Goal: Task Accomplishment & Management: Use online tool/utility

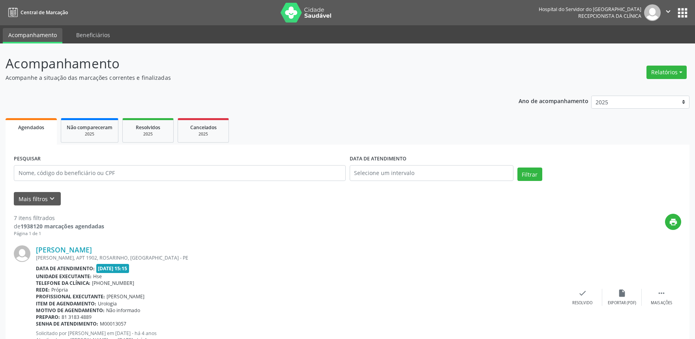
scroll to position [53, 0]
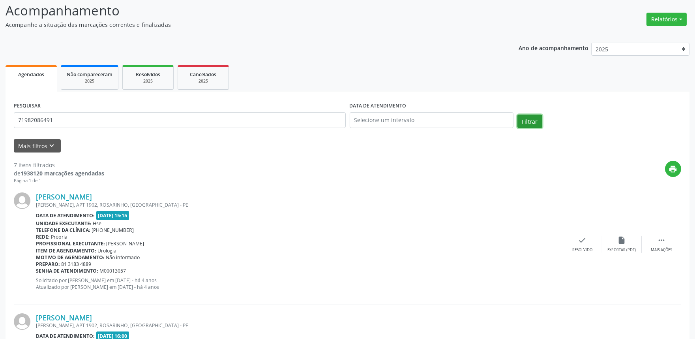
click at [531, 116] on button "Filtrar" at bounding box center [529, 120] width 25 height 13
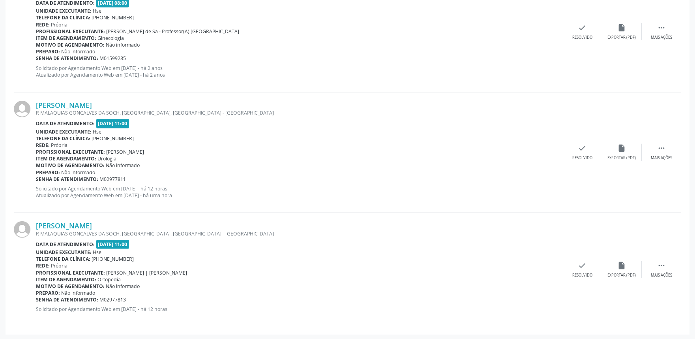
scroll to position [1230, 0]
click at [92, 103] on link "[PERSON_NAME]" at bounding box center [64, 104] width 56 height 9
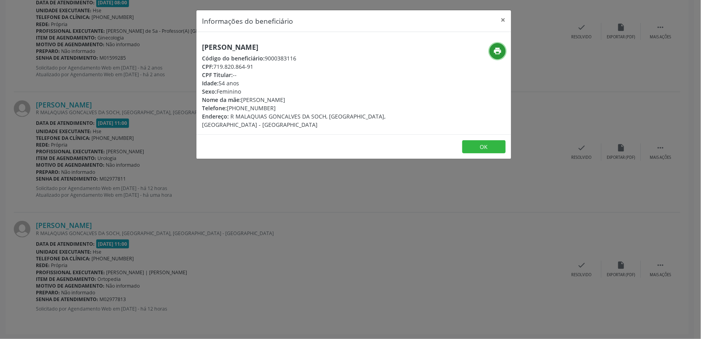
click at [498, 52] on icon "print" at bounding box center [498, 51] width 9 height 9
click at [507, 19] on button "×" at bounding box center [504, 19] width 16 height 19
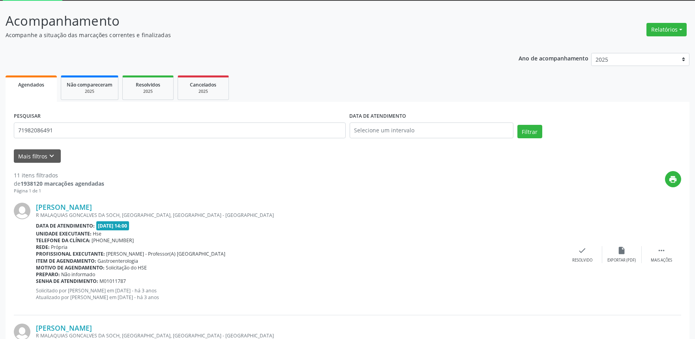
scroll to position [0, 0]
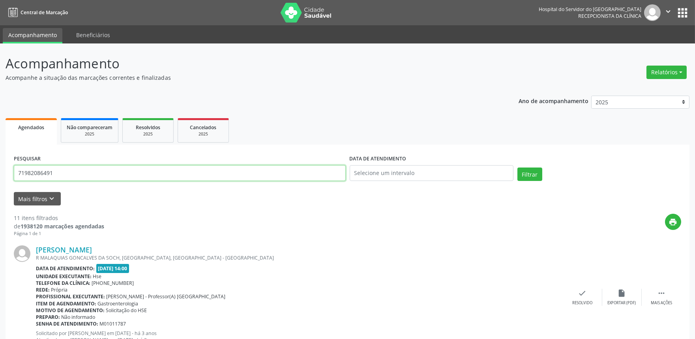
click at [69, 172] on input "71982086491" at bounding box center [180, 173] width 332 height 16
type input "7"
click at [26, 198] on button "Mais filtros keyboard_arrow_down" at bounding box center [37, 199] width 47 height 14
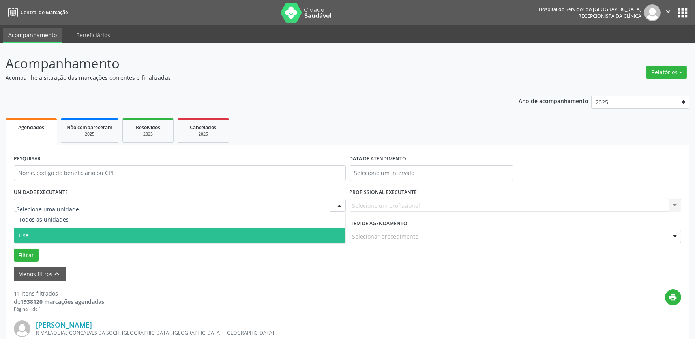
click at [38, 234] on span "Hse" at bounding box center [179, 235] width 331 height 16
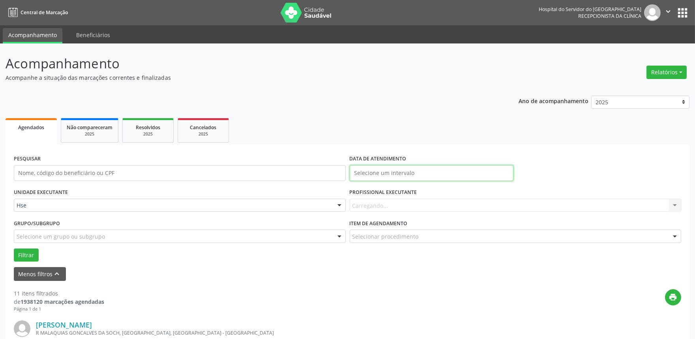
click at [418, 169] on input "text" at bounding box center [432, 173] width 164 height 16
click at [448, 231] on span "10" at bounding box center [444, 229] width 15 height 15
type input "[DATE]"
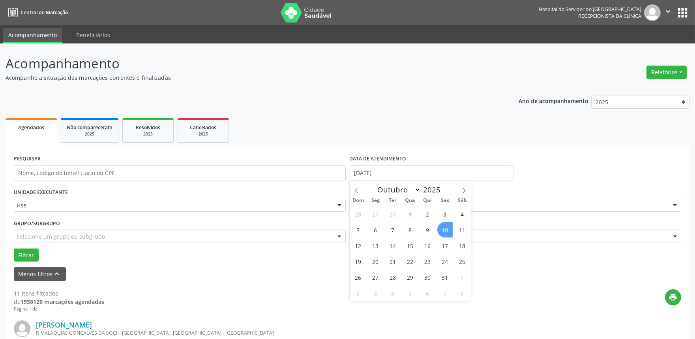
click at [448, 231] on span "10" at bounding box center [444, 229] width 15 height 15
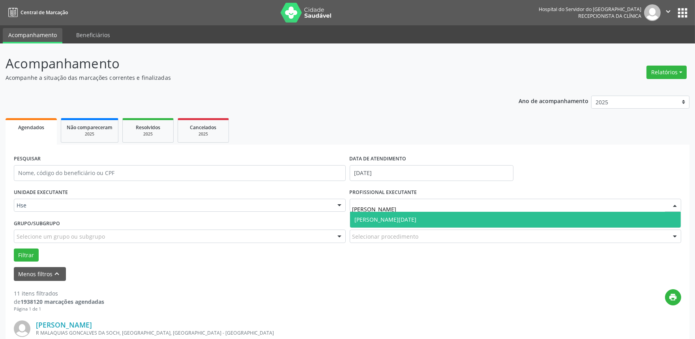
type input "[PERSON_NAME][DATE]"
click at [415, 221] on span "[PERSON_NAME][DATE]" at bounding box center [515, 220] width 331 height 16
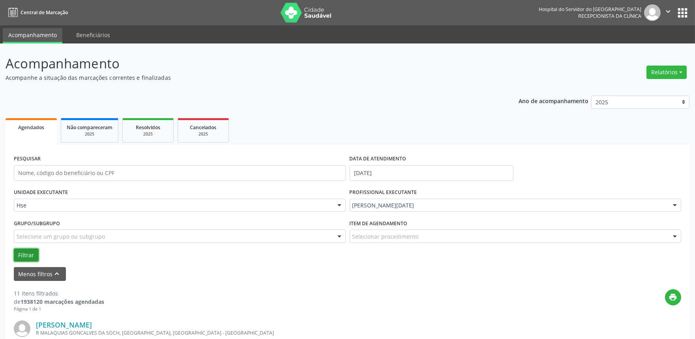
click at [30, 250] on button "Filtrar" at bounding box center [26, 254] width 25 height 13
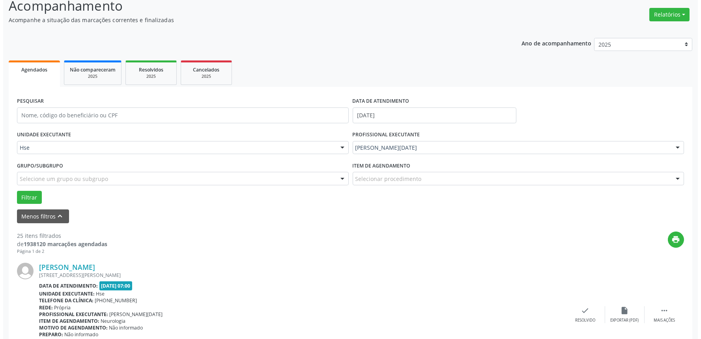
scroll to position [131, 0]
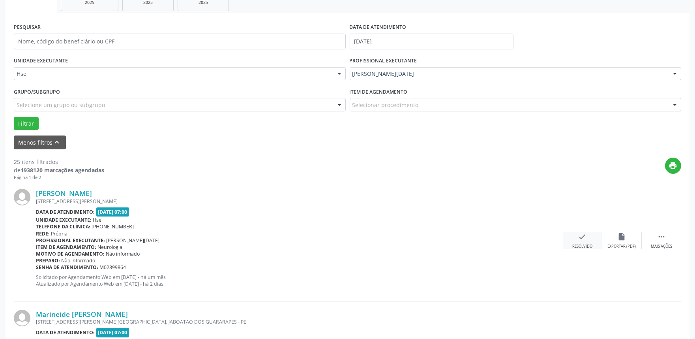
click at [583, 245] on div "Resolvido" at bounding box center [582, 246] width 20 height 6
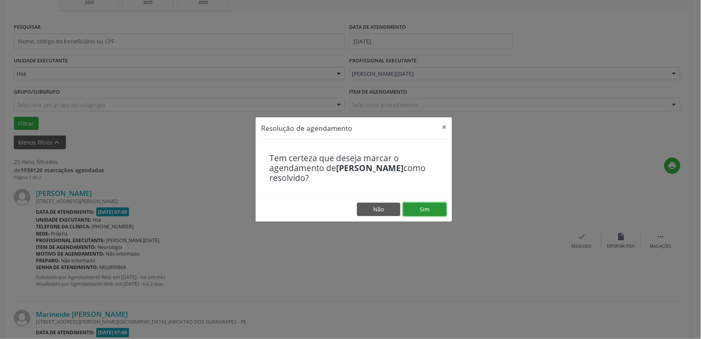
click at [432, 209] on button "Sim" at bounding box center [424, 208] width 43 height 13
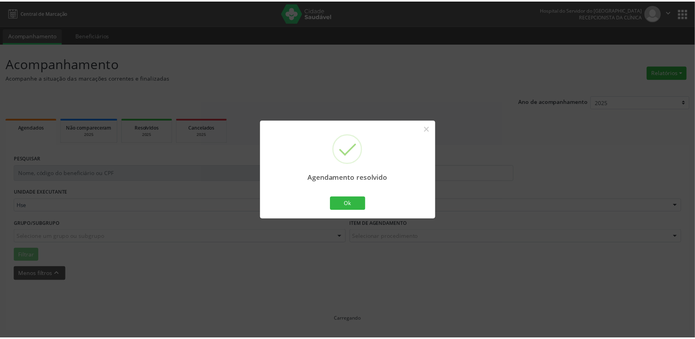
scroll to position [0, 0]
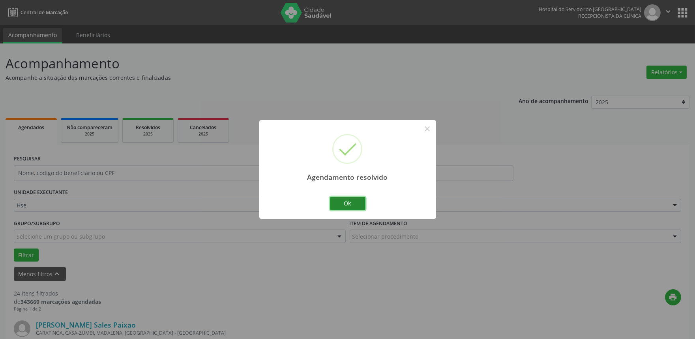
click at [338, 204] on button "Ok" at bounding box center [348, 203] width 36 height 13
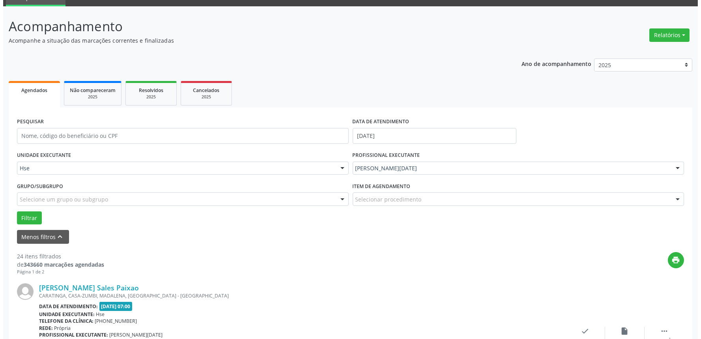
scroll to position [88, 0]
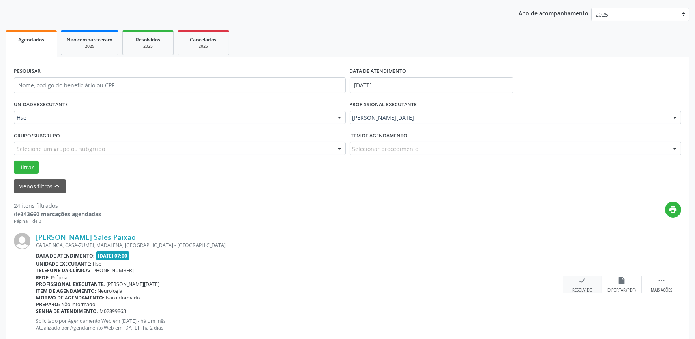
click at [579, 284] on div "check Resolvido" at bounding box center [582, 284] width 39 height 17
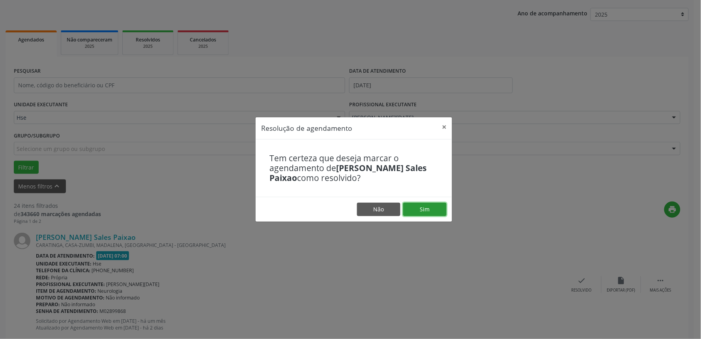
click at [428, 213] on button "Sim" at bounding box center [424, 208] width 43 height 13
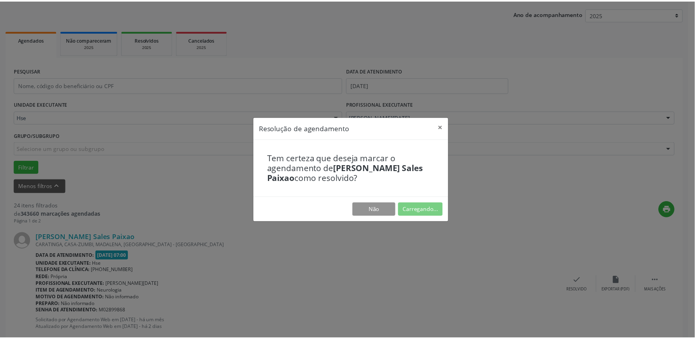
scroll to position [0, 0]
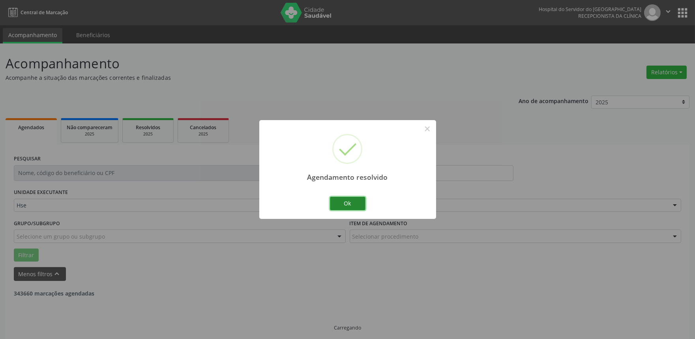
click at [344, 201] on button "Ok" at bounding box center [348, 203] width 36 height 13
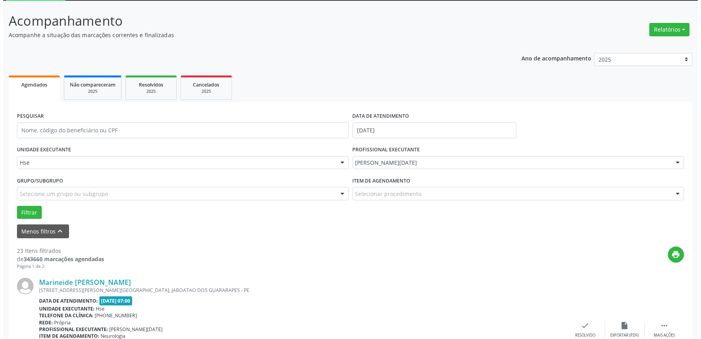
scroll to position [131, 0]
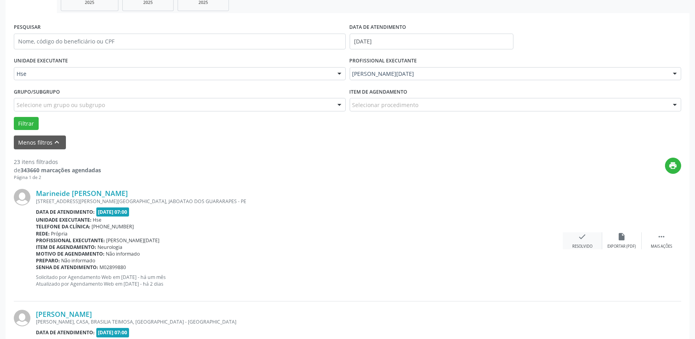
click at [581, 243] on div "Resolvido" at bounding box center [582, 246] width 20 height 6
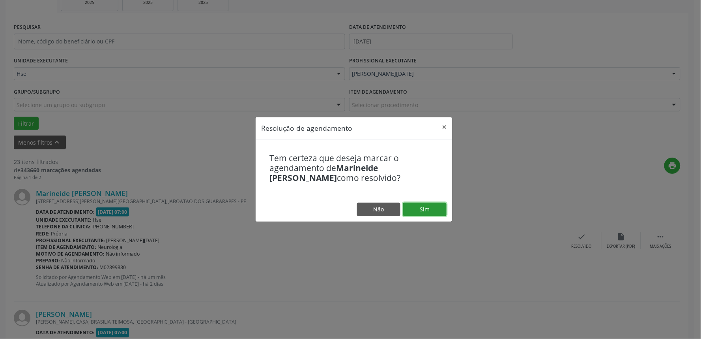
click at [432, 213] on button "Sim" at bounding box center [424, 208] width 43 height 13
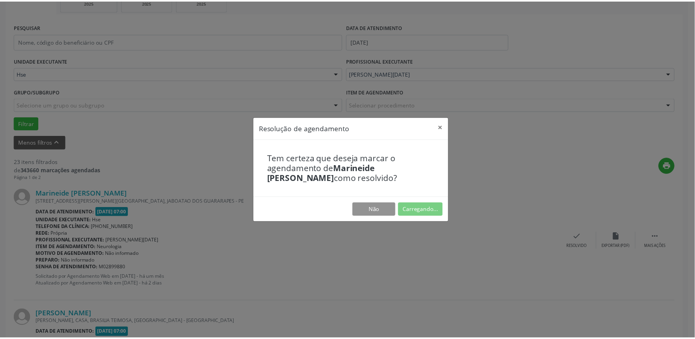
scroll to position [0, 0]
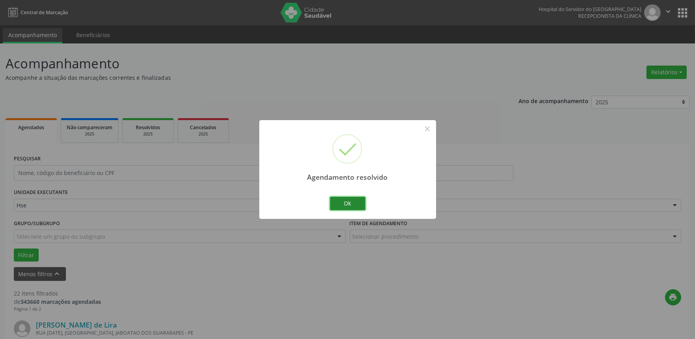
click at [356, 198] on button "Ok" at bounding box center [348, 203] width 36 height 13
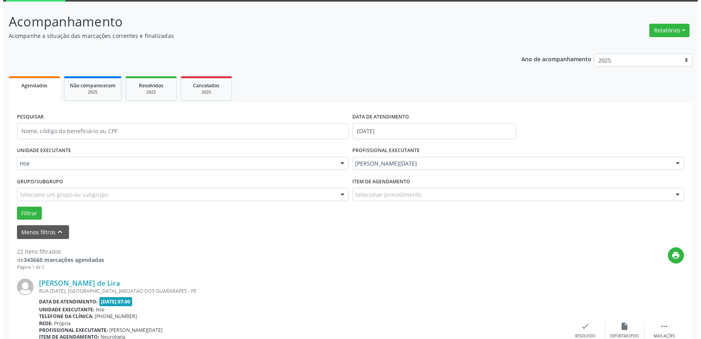
scroll to position [88, 0]
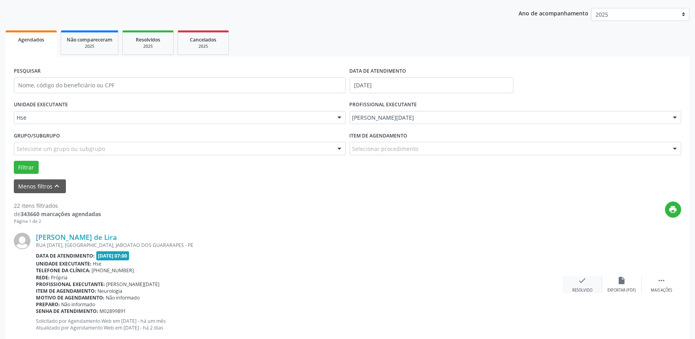
click at [582, 284] on div "check Resolvido" at bounding box center [582, 284] width 39 height 17
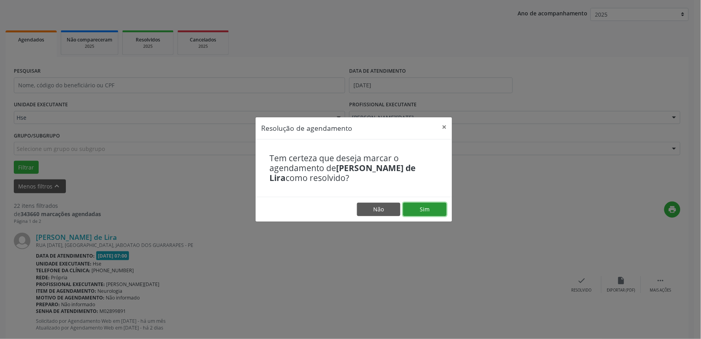
click at [423, 210] on button "Sim" at bounding box center [424, 208] width 43 height 13
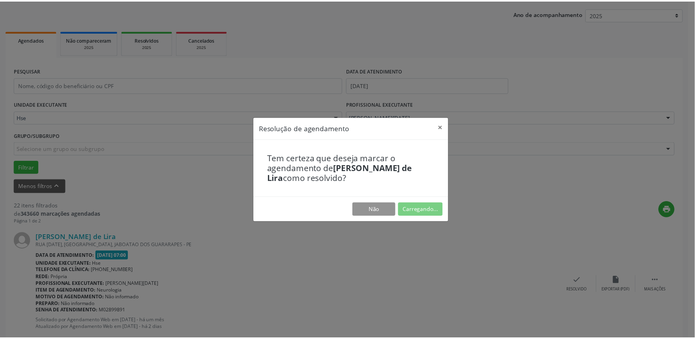
scroll to position [0, 0]
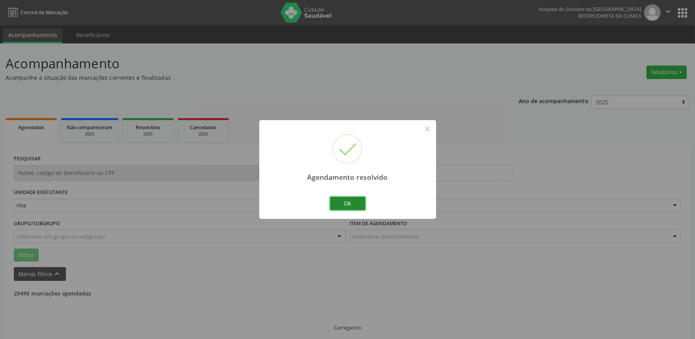
click at [358, 204] on button "Ok" at bounding box center [348, 203] width 36 height 13
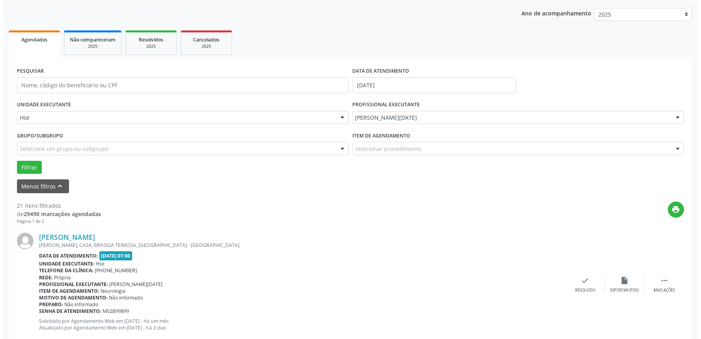
scroll to position [175, 0]
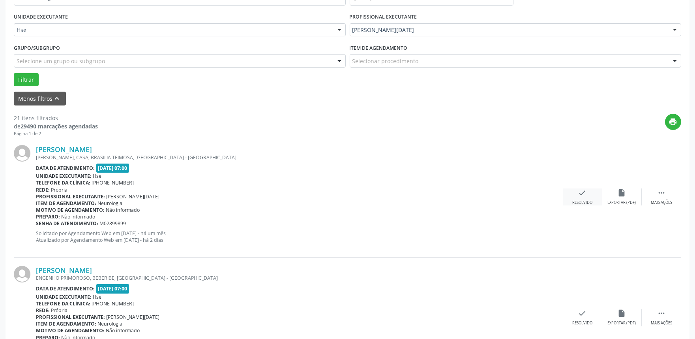
click at [585, 200] on div "Resolvido" at bounding box center [582, 203] width 20 height 6
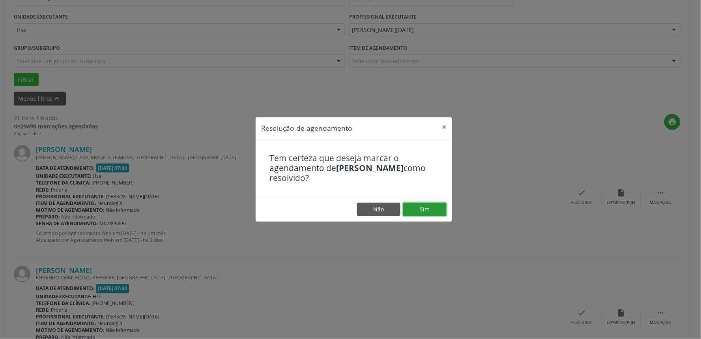
click at [432, 209] on button "Sim" at bounding box center [424, 208] width 43 height 13
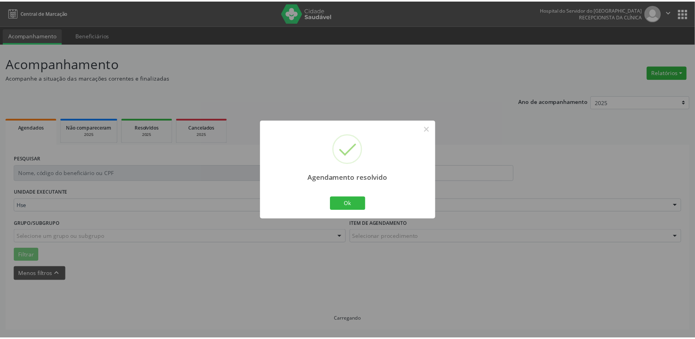
scroll to position [0, 0]
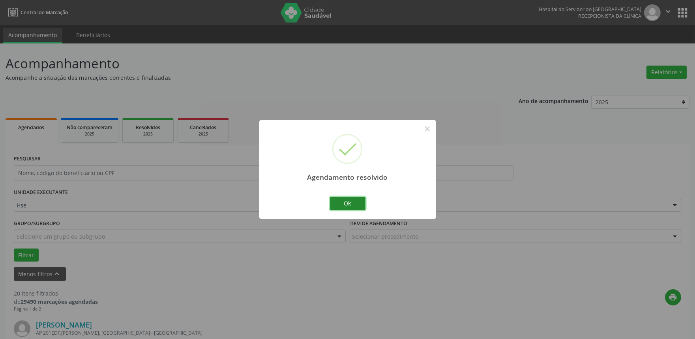
click at [354, 202] on button "Ok" at bounding box center [348, 203] width 36 height 13
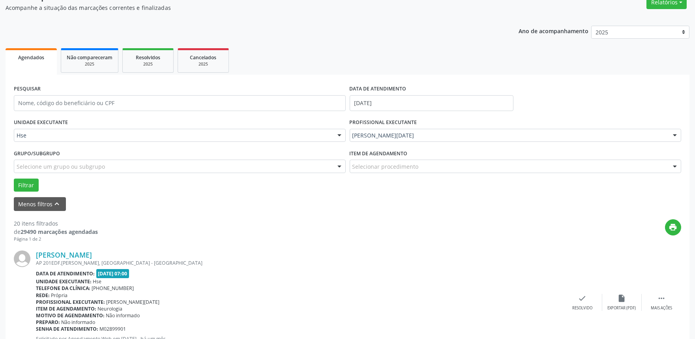
scroll to position [131, 0]
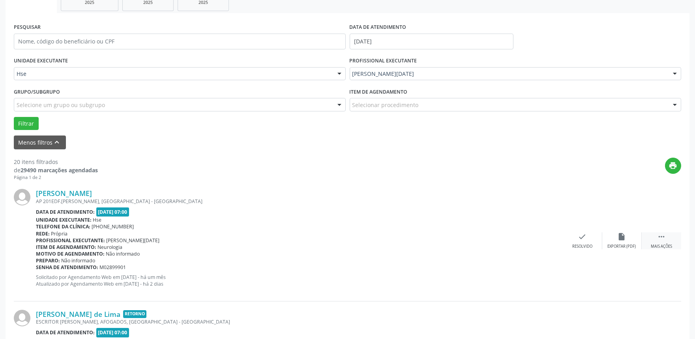
click at [661, 238] on icon "" at bounding box center [661, 236] width 9 height 9
click at [626, 237] on div "alarm_off Não compareceu" at bounding box center [621, 240] width 39 height 17
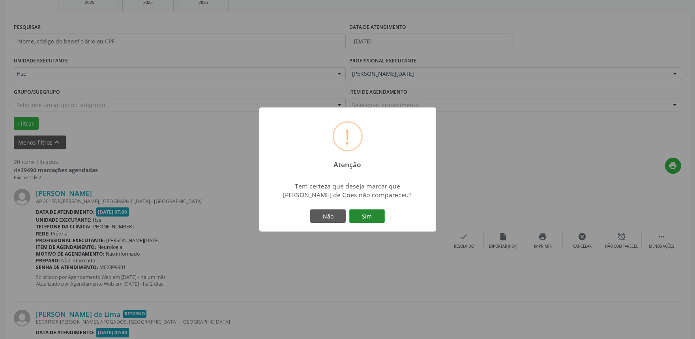
click at [368, 219] on button "Sim" at bounding box center [367, 215] width 36 height 13
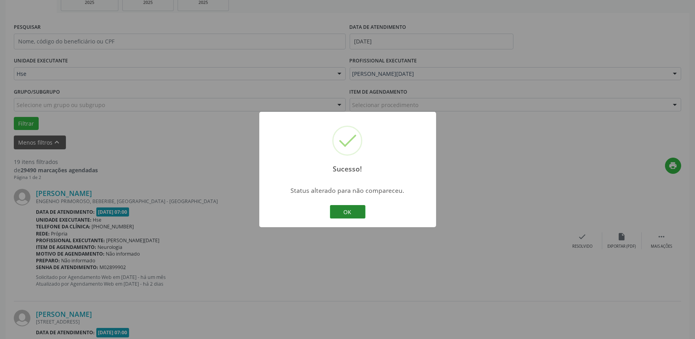
click at [343, 211] on button "OK" at bounding box center [348, 211] width 36 height 13
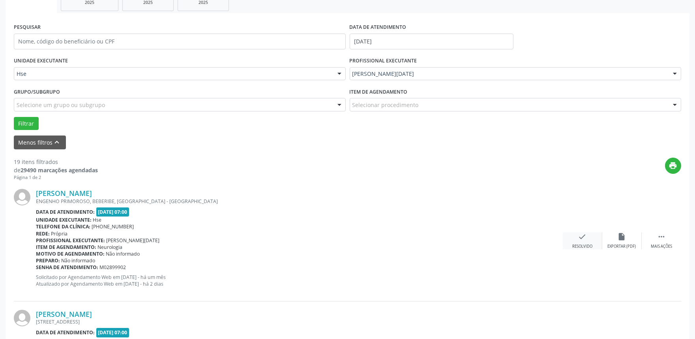
click at [590, 241] on div "check Resolvido" at bounding box center [582, 240] width 39 height 17
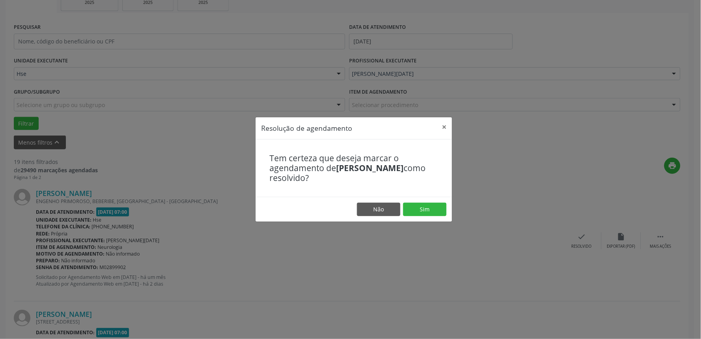
click at [416, 202] on footer "Não Sim" at bounding box center [354, 209] width 197 height 25
click at [417, 209] on button "Sim" at bounding box center [424, 208] width 43 height 13
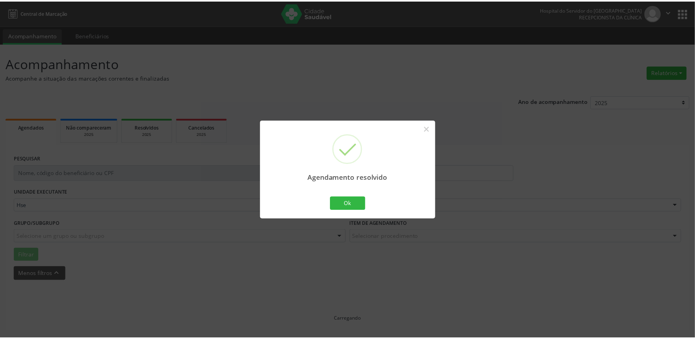
scroll to position [0, 0]
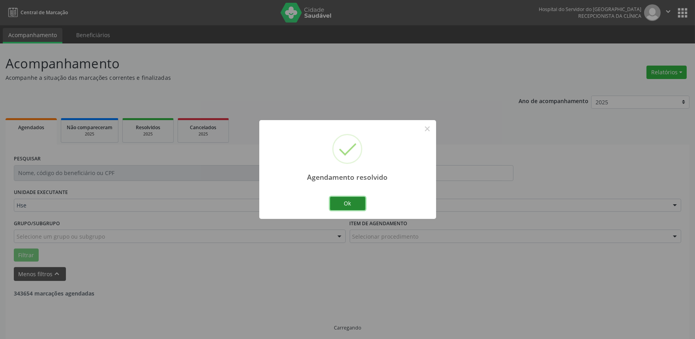
click at [336, 200] on button "Ok" at bounding box center [348, 203] width 36 height 13
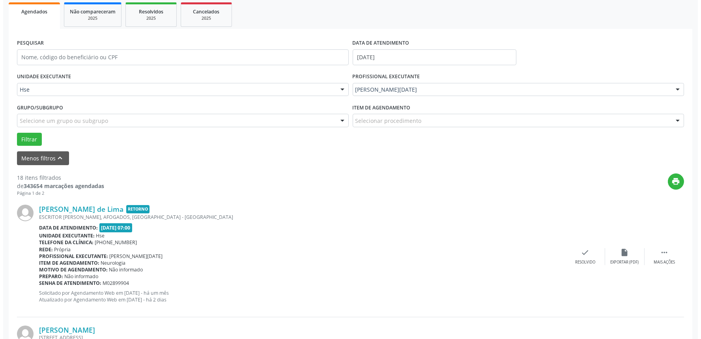
scroll to position [175, 0]
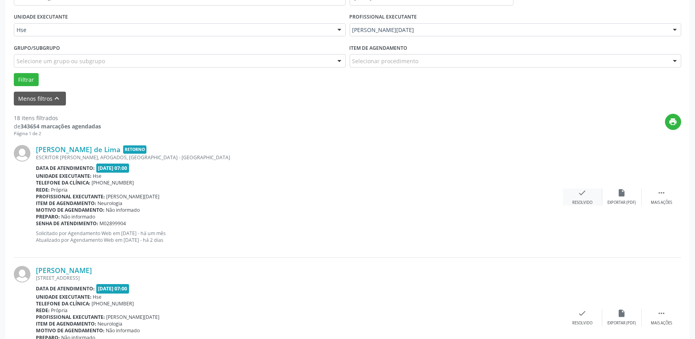
click at [586, 198] on div "check Resolvido" at bounding box center [582, 196] width 39 height 17
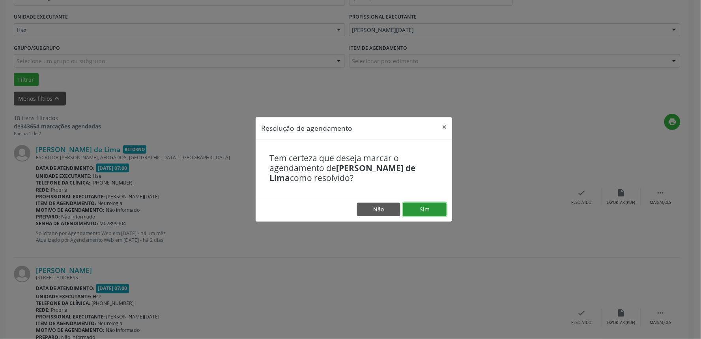
click at [435, 210] on button "Sim" at bounding box center [424, 208] width 43 height 13
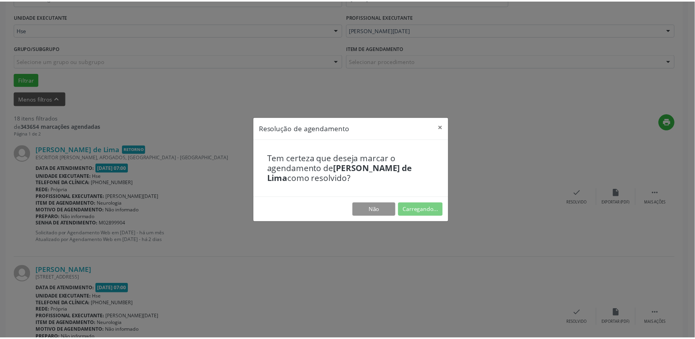
scroll to position [0, 0]
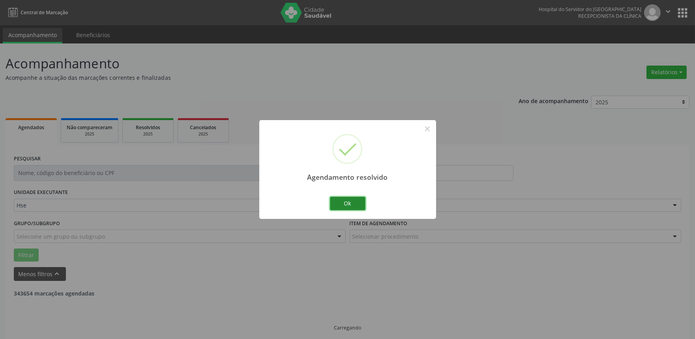
click at [350, 204] on button "Ok" at bounding box center [348, 203] width 36 height 13
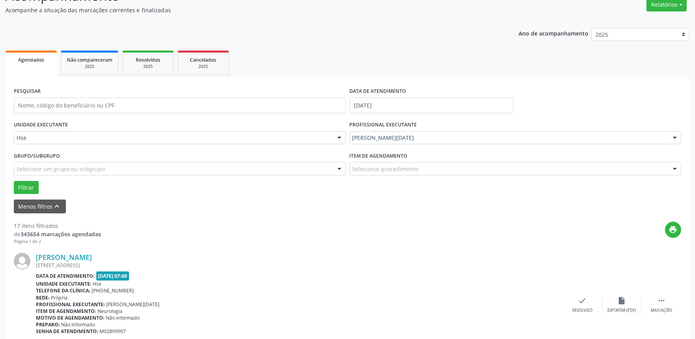
scroll to position [131, 0]
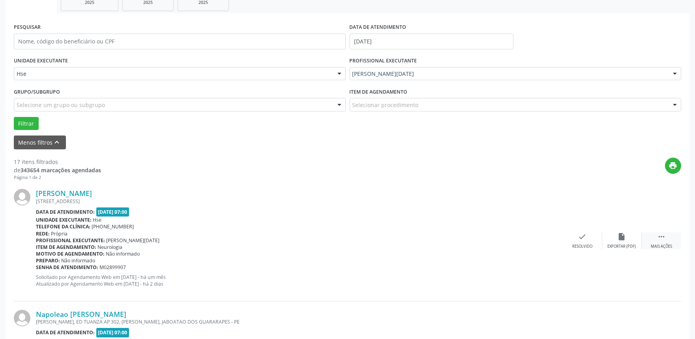
click at [667, 234] on div " Mais ações" at bounding box center [661, 240] width 39 height 17
click at [627, 242] on div "alarm_off Não compareceu" at bounding box center [621, 240] width 39 height 17
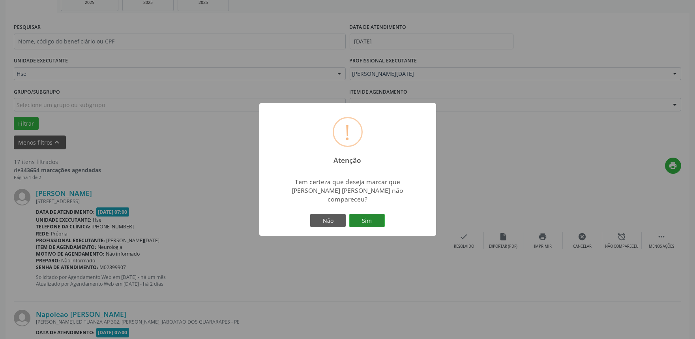
click at [372, 214] on button "Sim" at bounding box center [367, 219] width 36 height 13
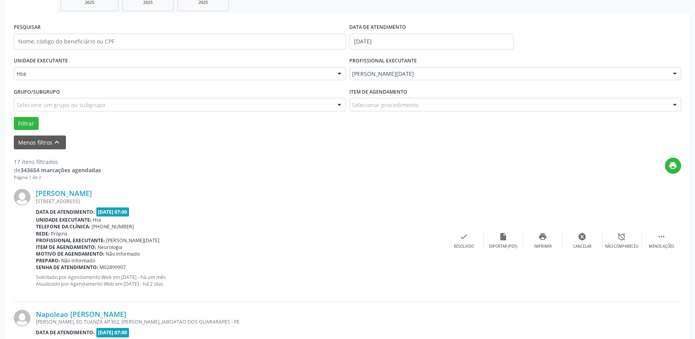
scroll to position [5, 0]
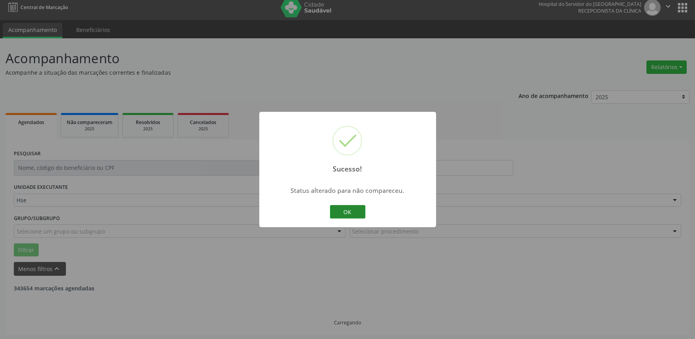
click at [350, 214] on button "OK" at bounding box center [348, 211] width 36 height 13
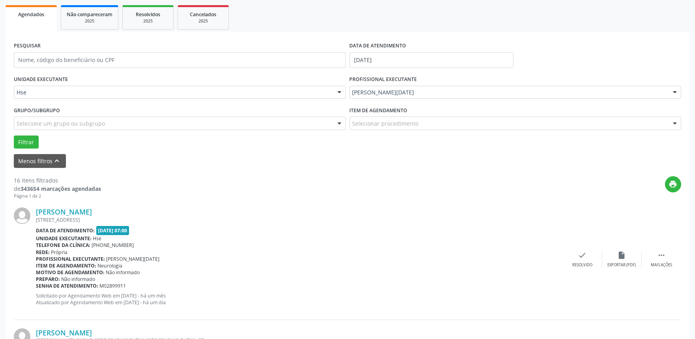
scroll to position [180, 0]
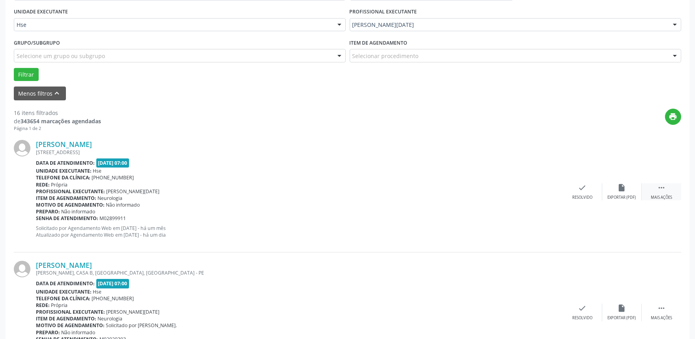
click at [666, 189] on div " Mais ações" at bounding box center [661, 191] width 39 height 17
click at [617, 193] on div "alarm_off Não compareceu" at bounding box center [621, 191] width 39 height 17
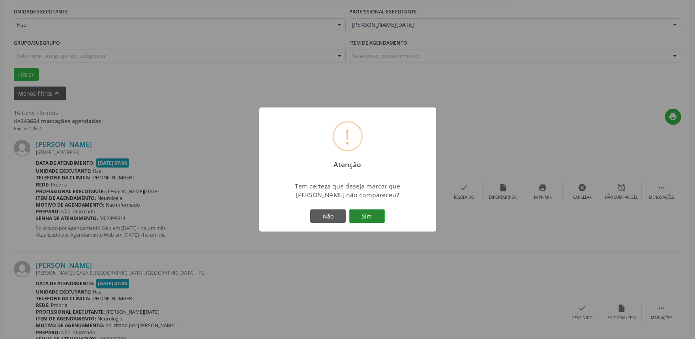
click at [374, 219] on button "Sim" at bounding box center [367, 215] width 36 height 13
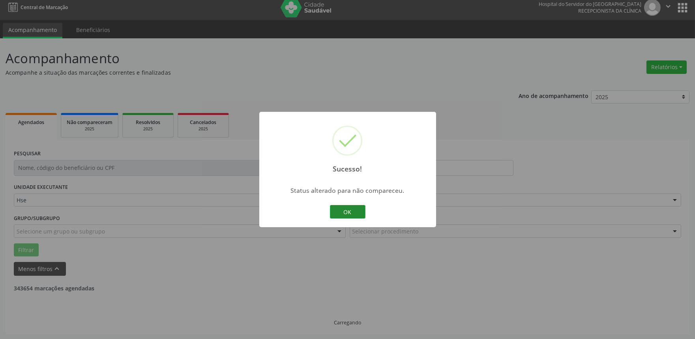
click at [349, 210] on button "OK" at bounding box center [348, 211] width 36 height 13
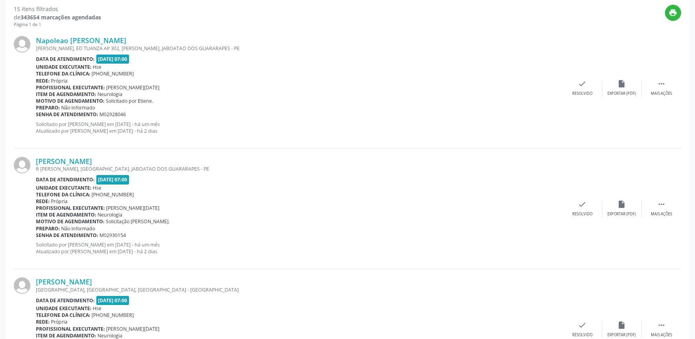
scroll to position [268, 0]
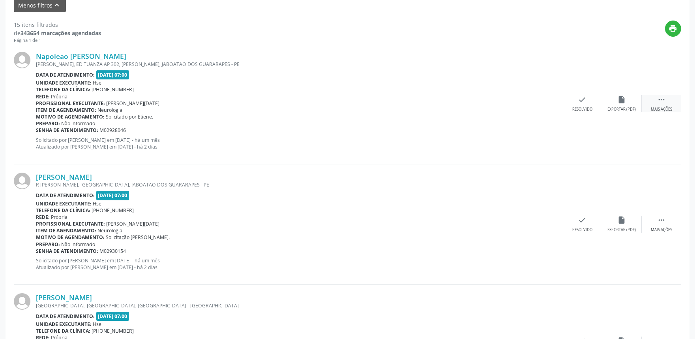
click at [664, 103] on icon "" at bounding box center [661, 99] width 9 height 9
click at [625, 108] on div "Não compareceu" at bounding box center [622, 110] width 34 height 6
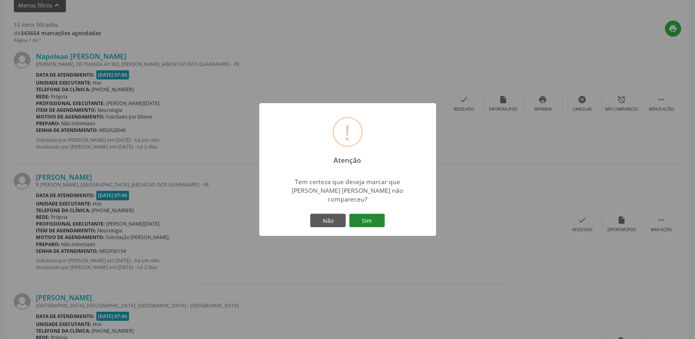
click at [375, 222] on button "Sim" at bounding box center [367, 219] width 36 height 13
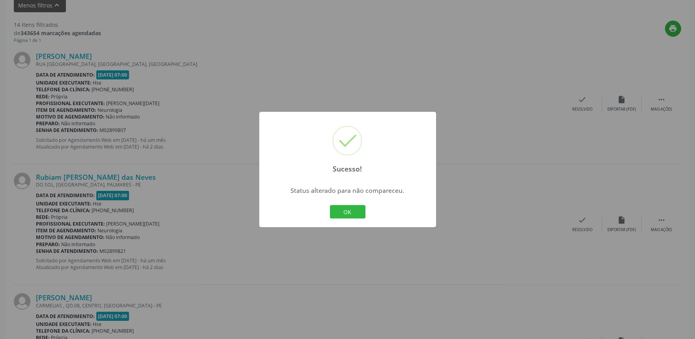
click at [367, 212] on div "Sucesso! × Status alterado para não compareceu. OK Cancel" at bounding box center [347, 169] width 177 height 115
click at [353, 211] on button "OK" at bounding box center [348, 211] width 36 height 13
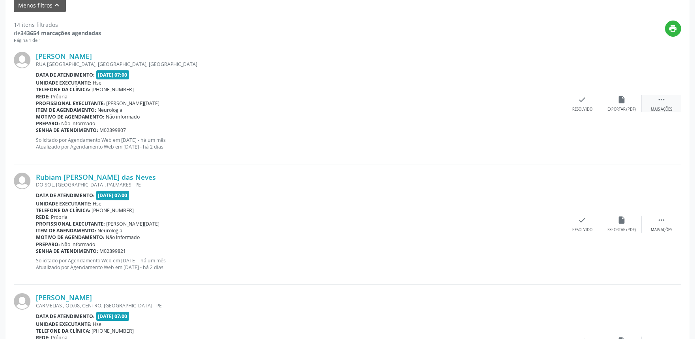
click at [667, 103] on div " Mais ações" at bounding box center [661, 103] width 39 height 17
click at [621, 104] on div "alarm_off Não compareceu" at bounding box center [621, 103] width 39 height 17
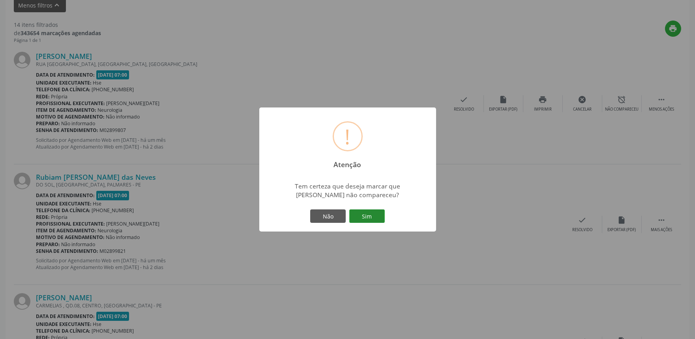
click at [377, 220] on button "Sim" at bounding box center [367, 215] width 36 height 13
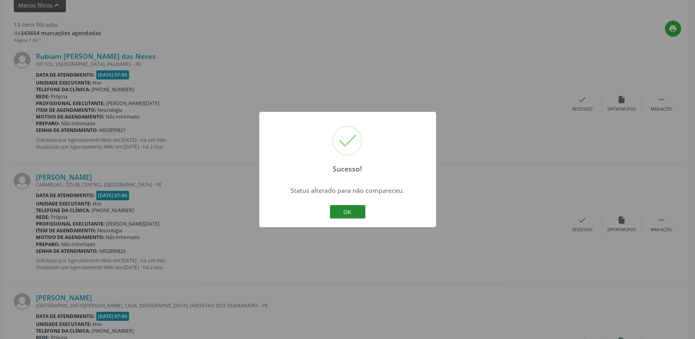
click at [346, 207] on button "OK" at bounding box center [348, 211] width 36 height 13
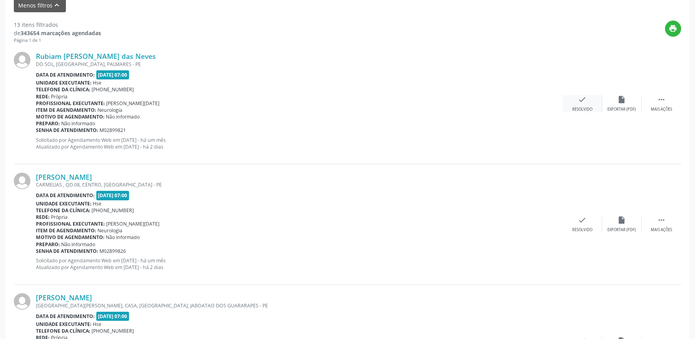
click at [578, 104] on div "check Resolvido" at bounding box center [582, 103] width 39 height 17
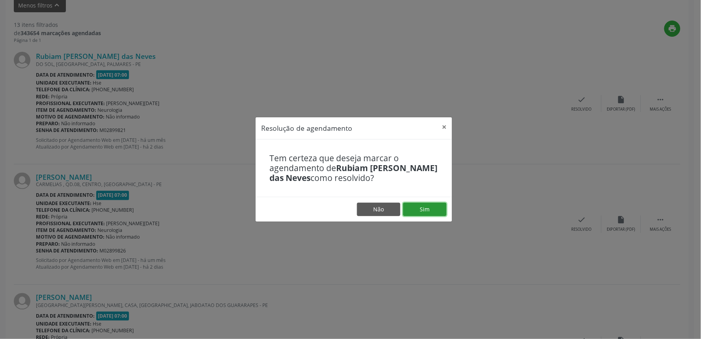
click at [423, 214] on button "Sim" at bounding box center [424, 208] width 43 height 13
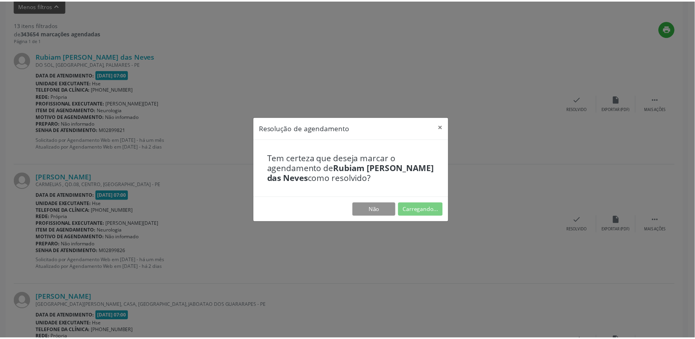
scroll to position [0, 0]
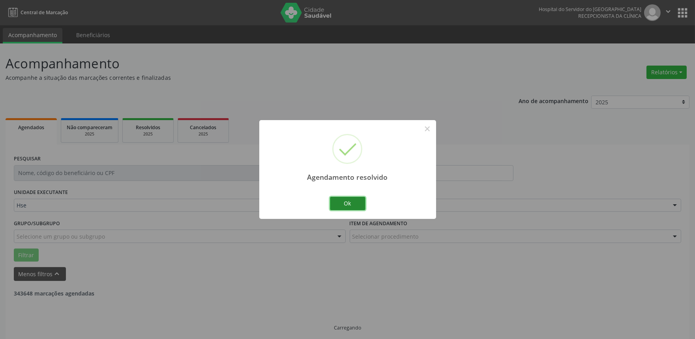
click at [341, 206] on button "Ok" at bounding box center [348, 203] width 36 height 13
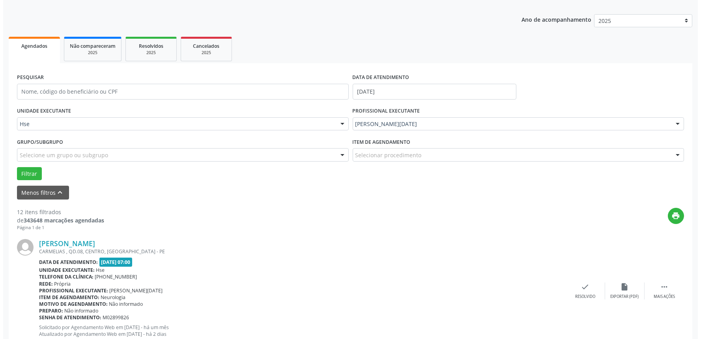
scroll to position [219, 0]
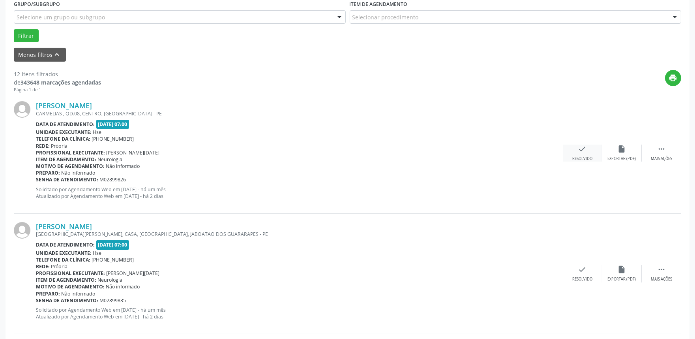
click at [577, 148] on div "check Resolvido" at bounding box center [582, 152] width 39 height 17
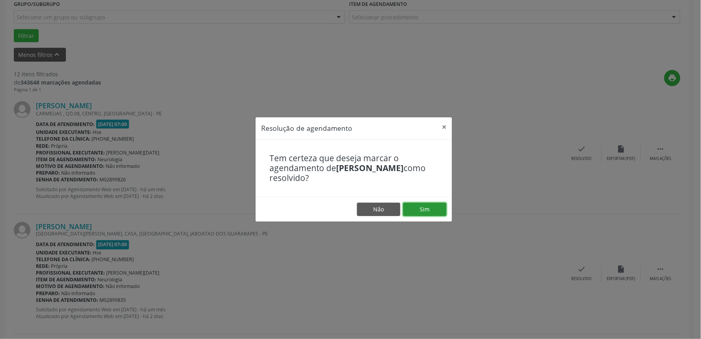
click at [417, 208] on button "Sim" at bounding box center [424, 208] width 43 height 13
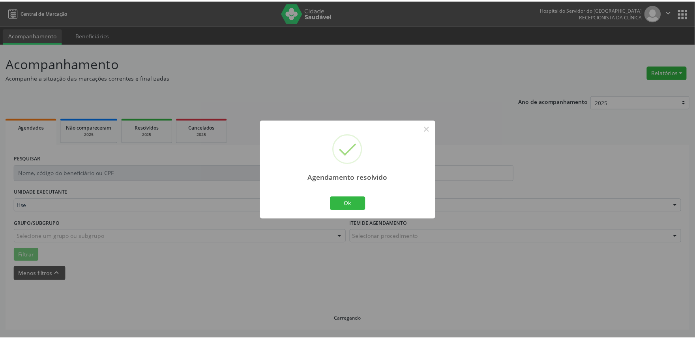
scroll to position [0, 0]
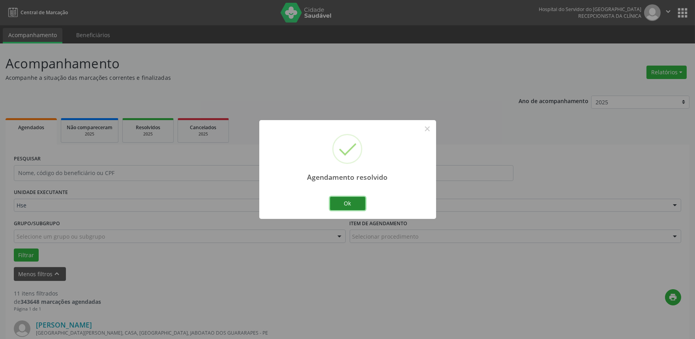
click at [339, 204] on button "Ok" at bounding box center [348, 203] width 36 height 13
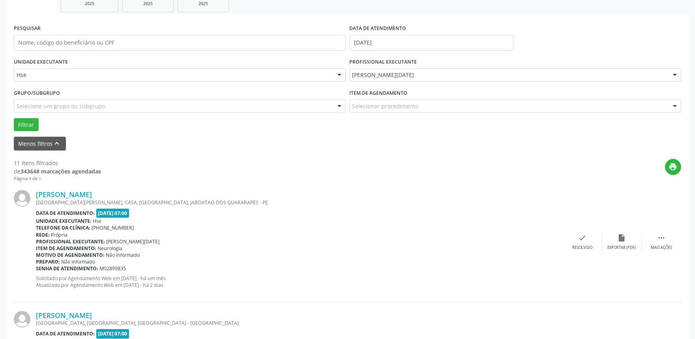
scroll to position [131, 0]
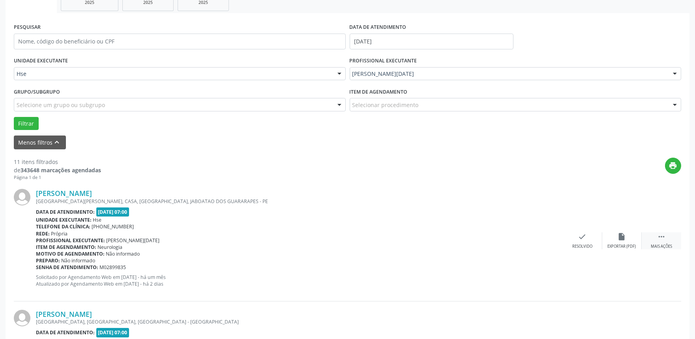
click at [664, 237] on icon "" at bounding box center [661, 236] width 9 height 9
click at [624, 243] on div "Não compareceu" at bounding box center [622, 246] width 34 height 6
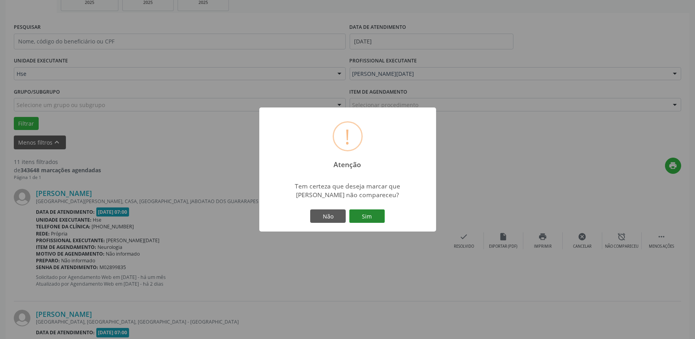
click at [363, 218] on button "Sim" at bounding box center [367, 215] width 36 height 13
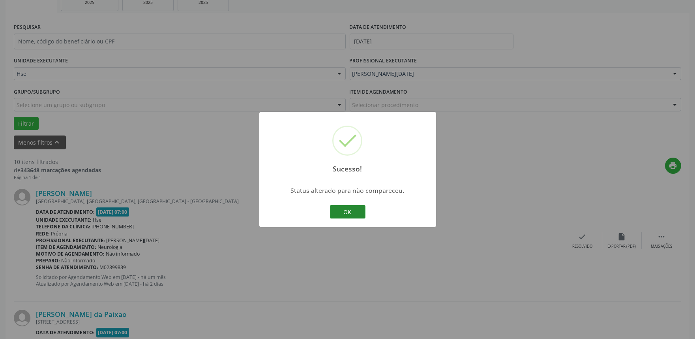
click at [348, 210] on button "OK" at bounding box center [348, 211] width 36 height 13
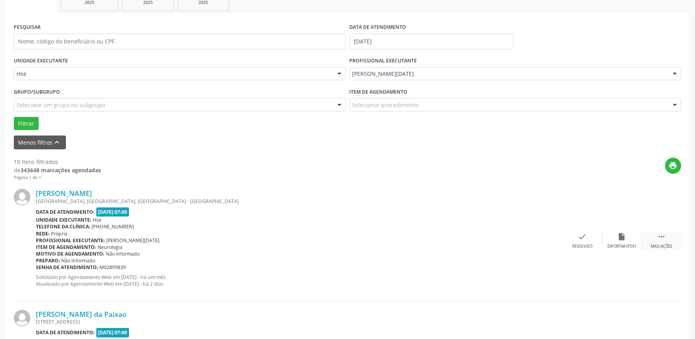
click at [663, 243] on div "Mais ações" at bounding box center [661, 246] width 21 height 6
click at [619, 238] on icon "alarm_off" at bounding box center [622, 236] width 9 height 9
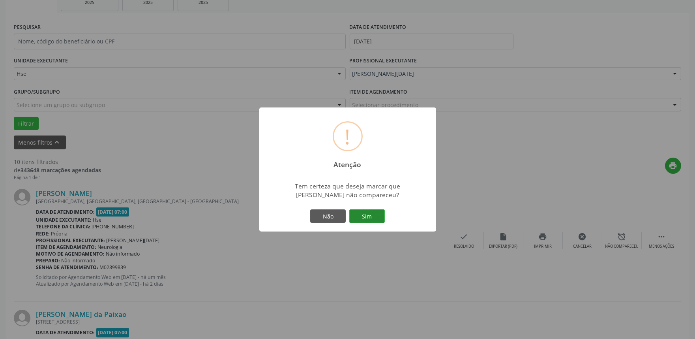
click at [369, 214] on button "Sim" at bounding box center [367, 215] width 36 height 13
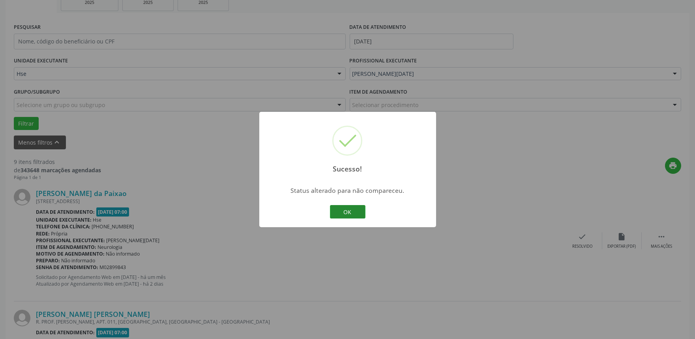
click at [355, 207] on button "OK" at bounding box center [348, 211] width 36 height 13
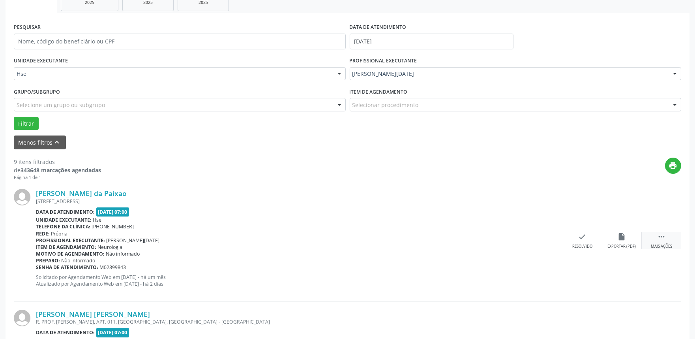
click at [663, 234] on icon "" at bounding box center [661, 236] width 9 height 9
click at [618, 242] on div "alarm_off Não compareceu" at bounding box center [621, 240] width 39 height 17
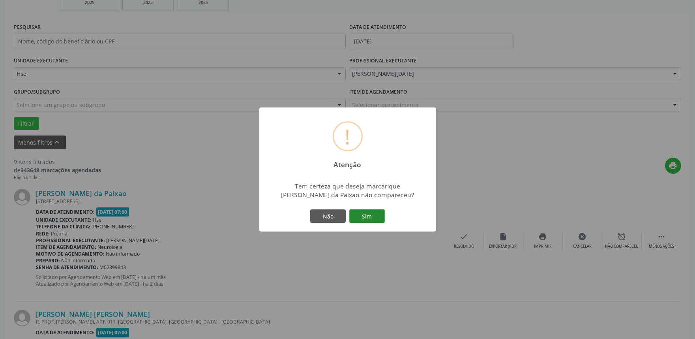
click at [361, 212] on button "Sim" at bounding box center [367, 215] width 36 height 13
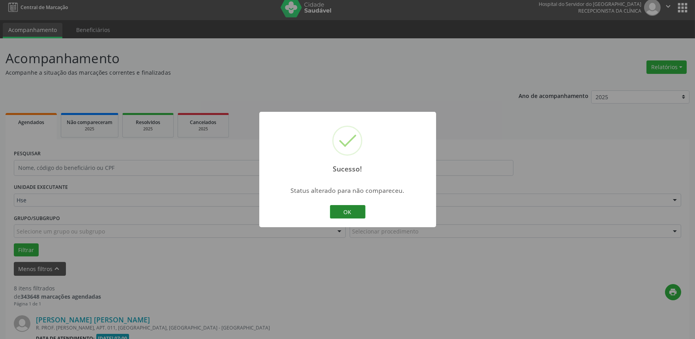
click at [347, 208] on button "OK" at bounding box center [348, 211] width 36 height 13
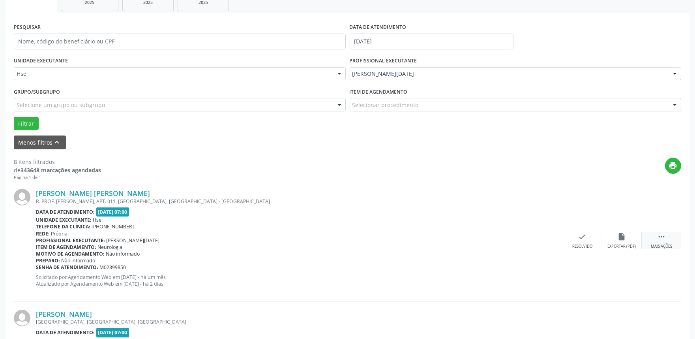
click at [659, 241] on div " Mais ações" at bounding box center [661, 240] width 39 height 17
click at [625, 238] on icon "alarm_off" at bounding box center [622, 236] width 9 height 9
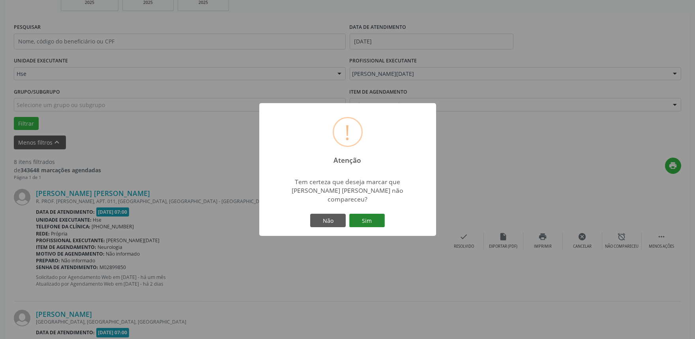
click at [365, 217] on button "Sim" at bounding box center [367, 219] width 36 height 13
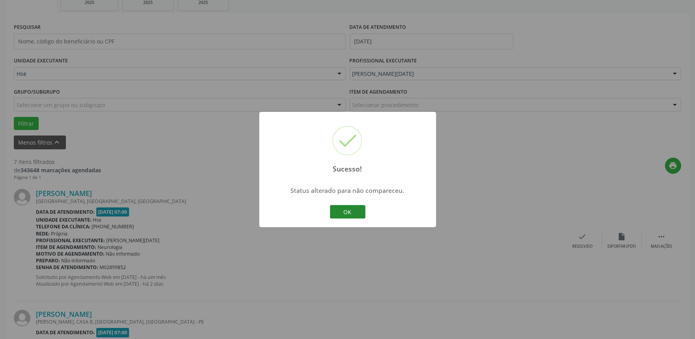
click at [349, 213] on button "OK" at bounding box center [348, 211] width 36 height 13
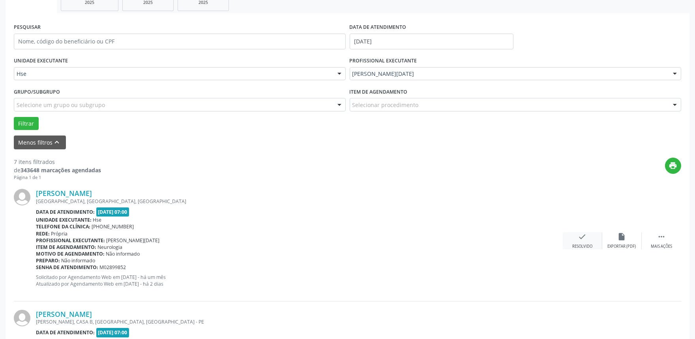
click at [578, 243] on div "Resolvido" at bounding box center [582, 246] width 20 height 6
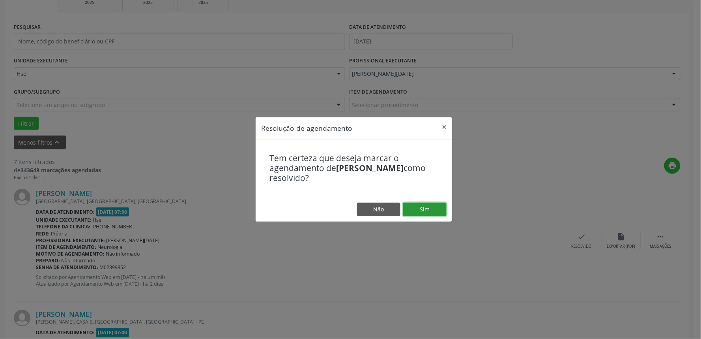
click at [419, 212] on button "Sim" at bounding box center [424, 208] width 43 height 13
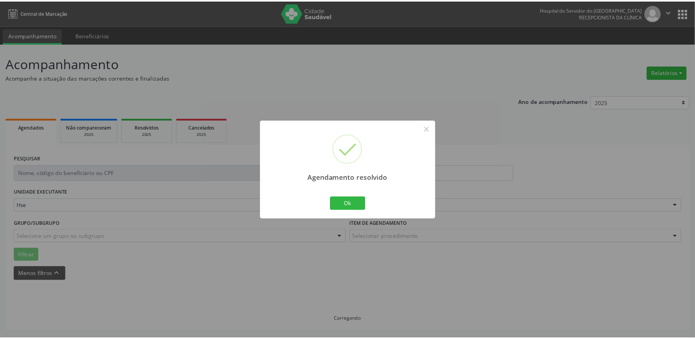
scroll to position [0, 0]
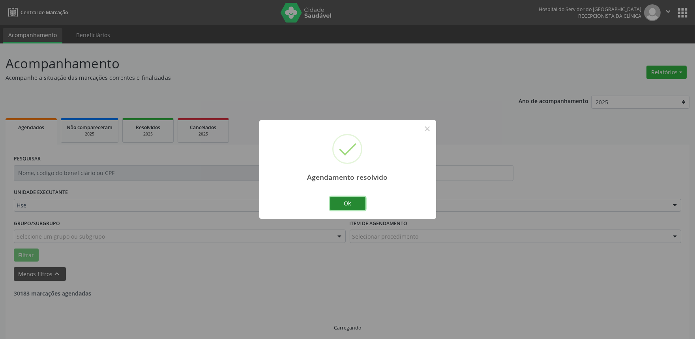
click at [352, 205] on button "Ok" at bounding box center [348, 203] width 36 height 13
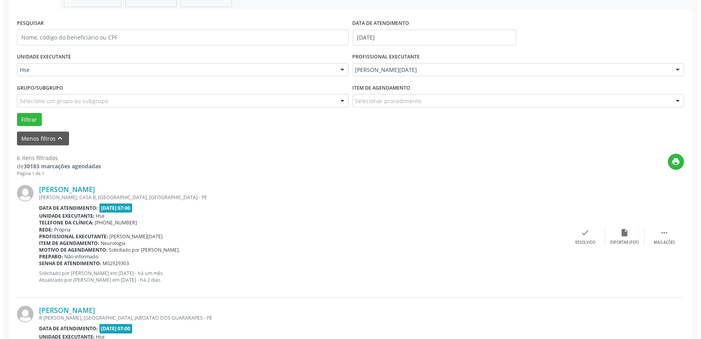
scroll to position [175, 0]
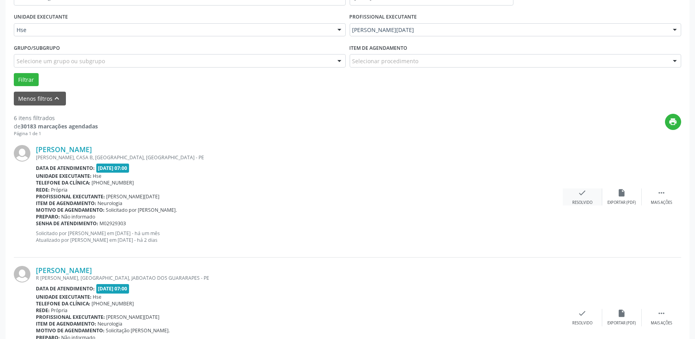
click at [579, 196] on icon "check" at bounding box center [582, 192] width 9 height 9
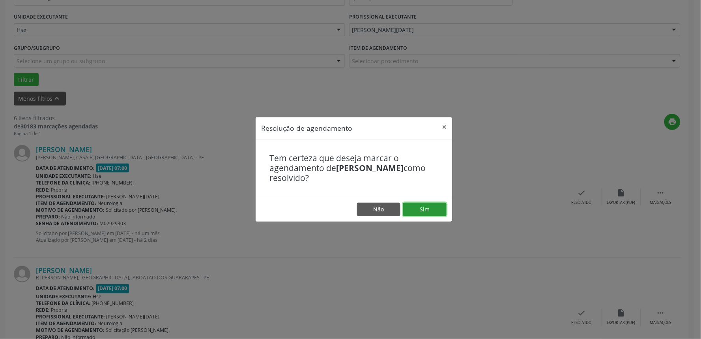
click at [438, 208] on button "Sim" at bounding box center [424, 208] width 43 height 13
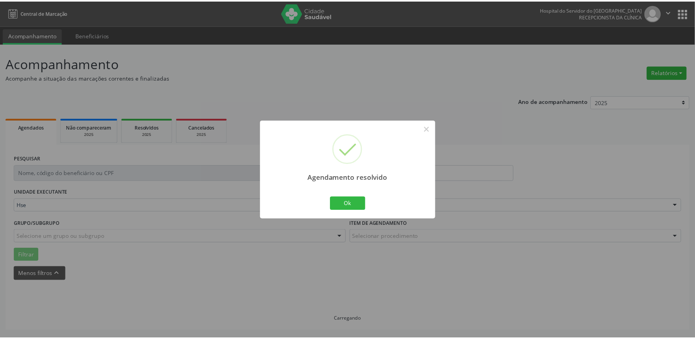
scroll to position [0, 0]
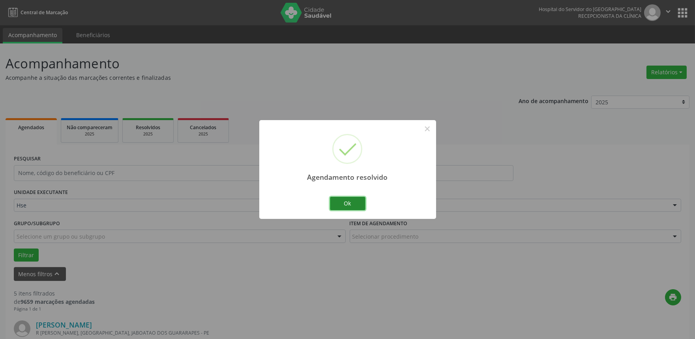
click at [348, 204] on button "Ok" at bounding box center [348, 203] width 36 height 13
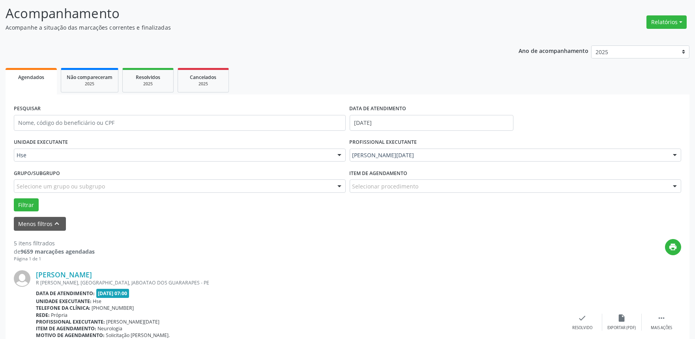
scroll to position [131, 0]
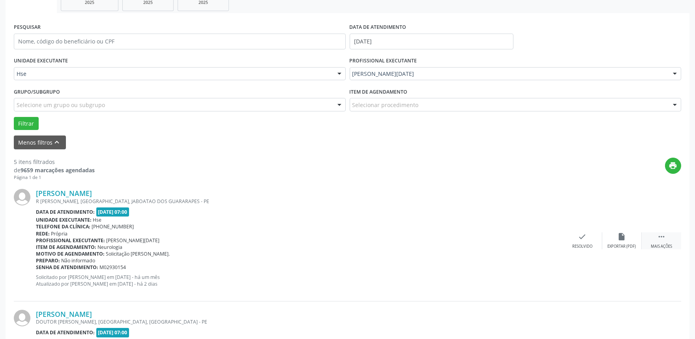
click at [666, 245] on div "Mais ações" at bounding box center [661, 246] width 21 height 6
click at [615, 239] on div "alarm_off Não compareceu" at bounding box center [621, 240] width 39 height 17
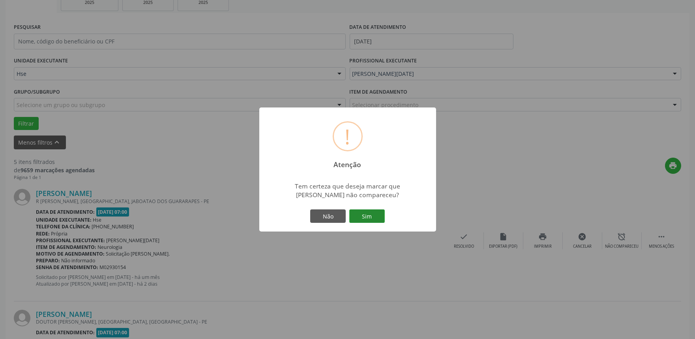
click at [370, 215] on button "Sim" at bounding box center [367, 215] width 36 height 13
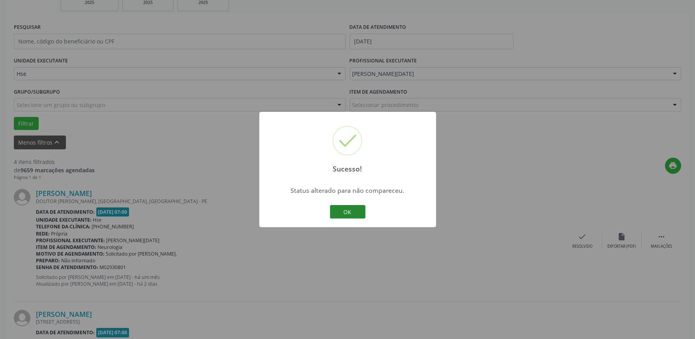
click at [346, 215] on button "OK" at bounding box center [348, 211] width 36 height 13
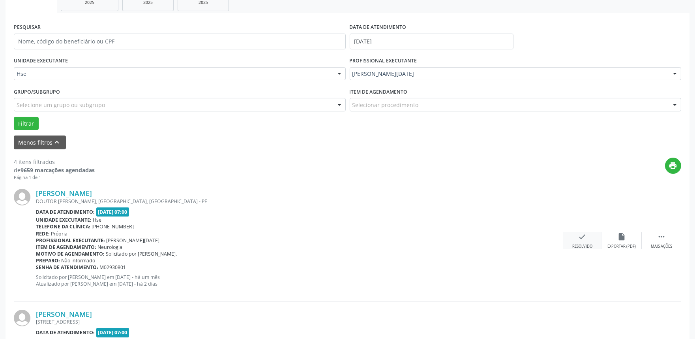
click at [585, 237] on icon "check" at bounding box center [582, 236] width 9 height 9
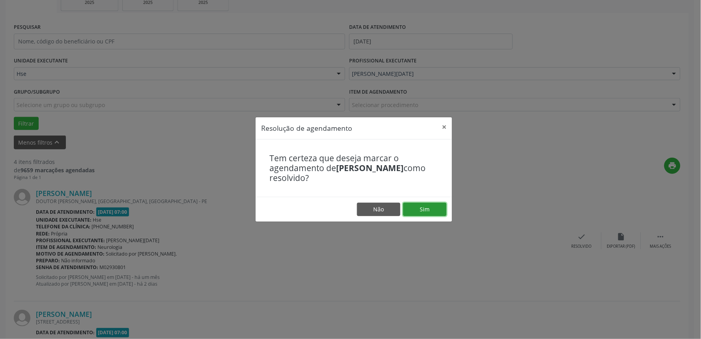
click at [436, 208] on button "Sim" at bounding box center [424, 208] width 43 height 13
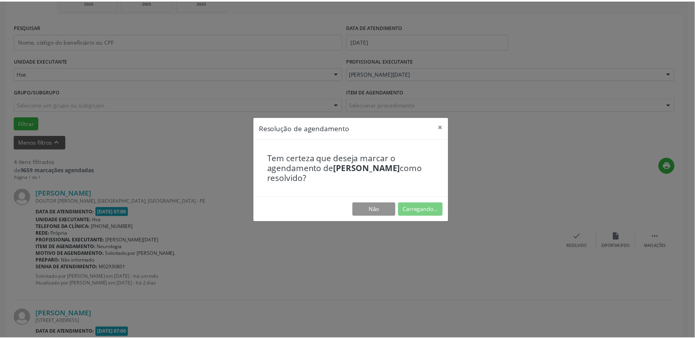
scroll to position [0, 0]
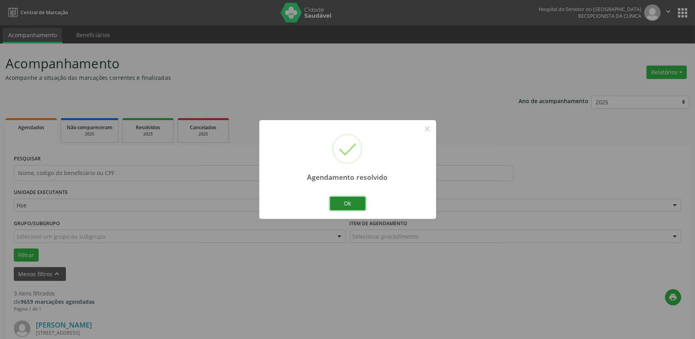
click at [354, 199] on button "Ok" at bounding box center [348, 203] width 36 height 13
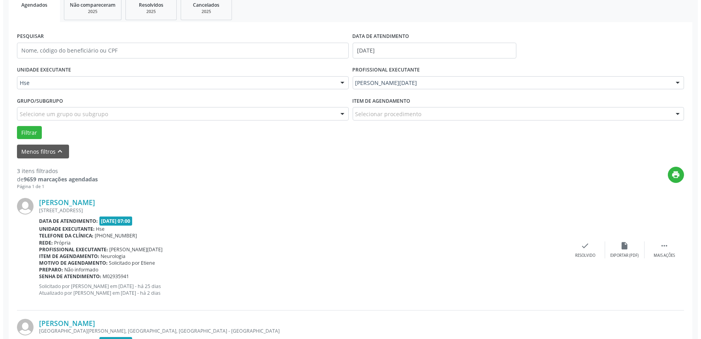
scroll to position [131, 0]
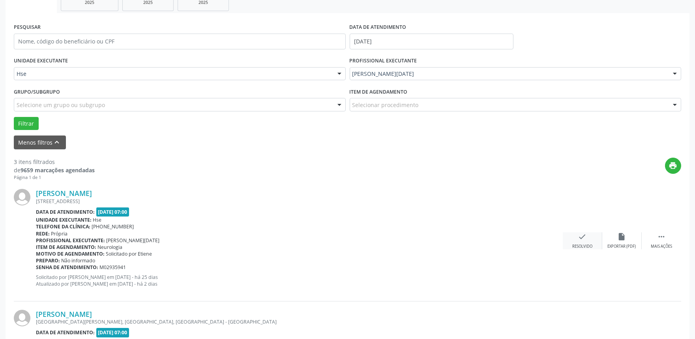
click at [576, 243] on div "check Resolvido" at bounding box center [582, 240] width 39 height 17
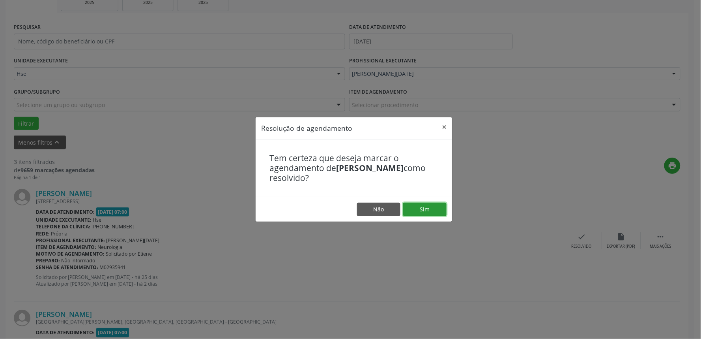
click at [434, 203] on button "Sim" at bounding box center [424, 208] width 43 height 13
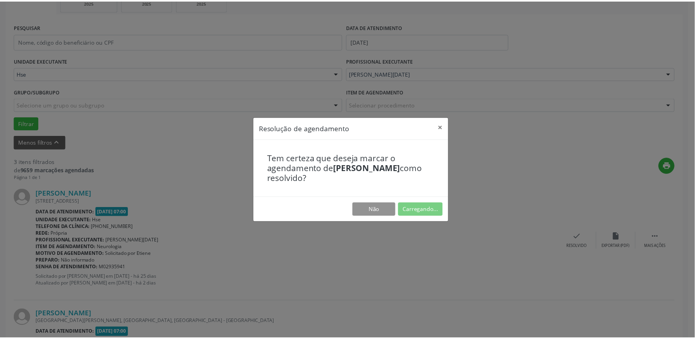
scroll to position [0, 0]
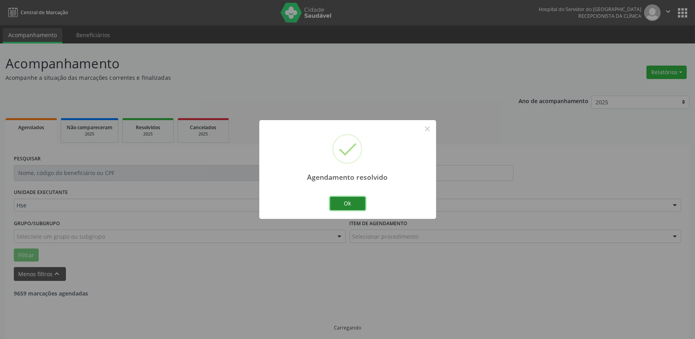
click at [357, 202] on button "Ok" at bounding box center [348, 203] width 36 height 13
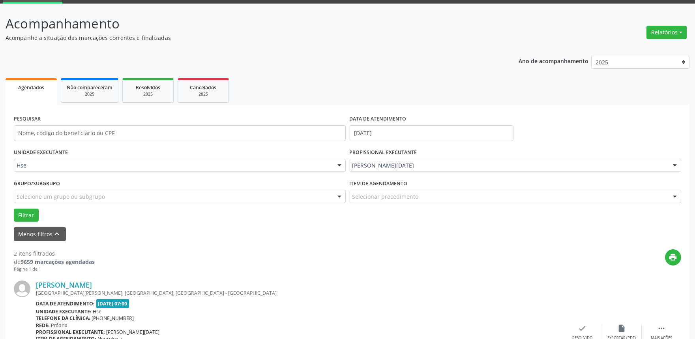
scroll to position [88, 0]
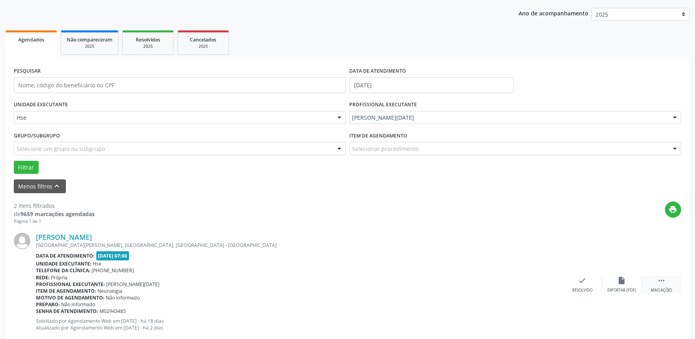
click at [664, 286] on div " Mais ações" at bounding box center [661, 284] width 39 height 17
click at [614, 279] on div "alarm_off Não compareceu" at bounding box center [621, 284] width 39 height 17
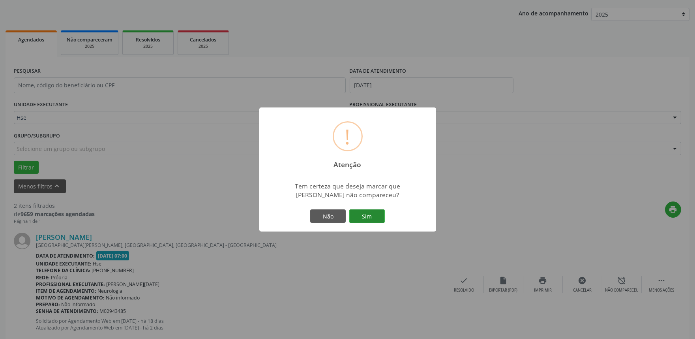
click at [371, 212] on button "Sim" at bounding box center [367, 215] width 36 height 13
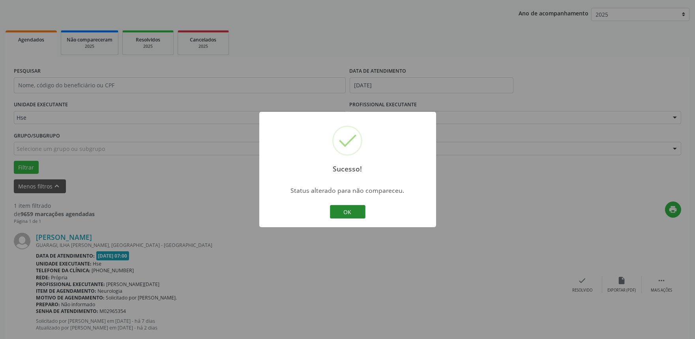
click at [353, 209] on button "OK" at bounding box center [348, 211] width 36 height 13
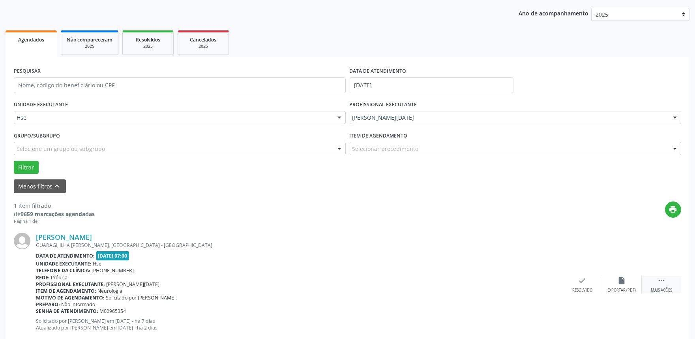
click at [666, 284] on div " Mais ações" at bounding box center [661, 284] width 39 height 17
click at [619, 279] on icon "alarm_off" at bounding box center [622, 280] width 9 height 9
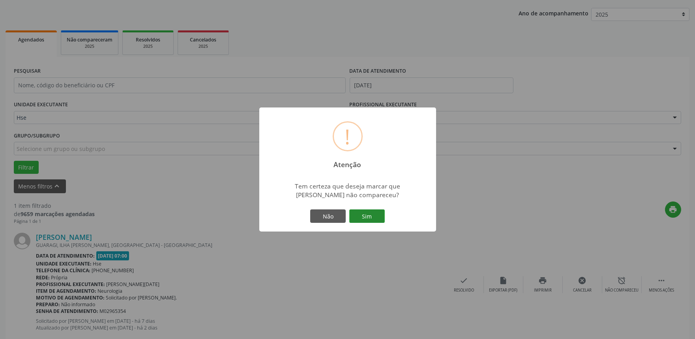
click at [368, 214] on button "Sim" at bounding box center [367, 215] width 36 height 13
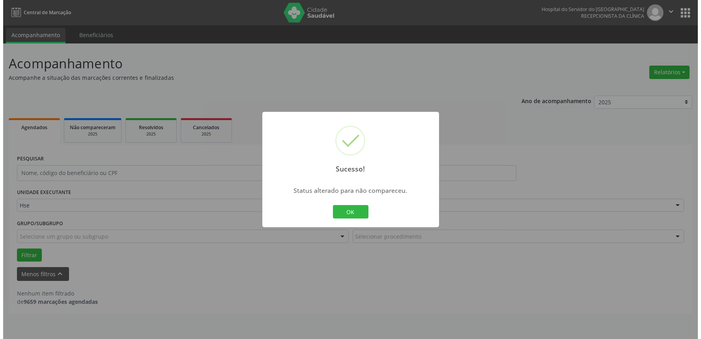
scroll to position [0, 0]
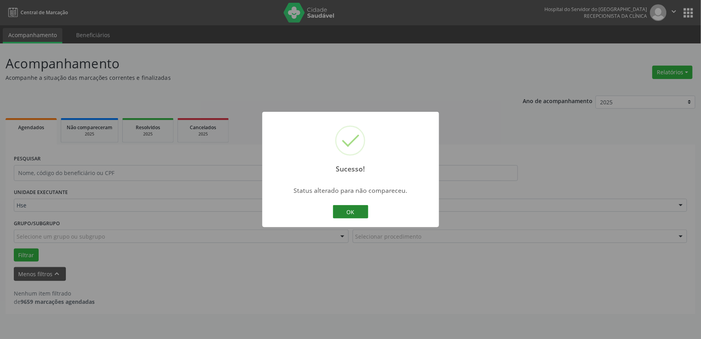
click at [348, 211] on button "OK" at bounding box center [351, 211] width 36 height 13
